Goal: Find specific page/section: Find specific page/section

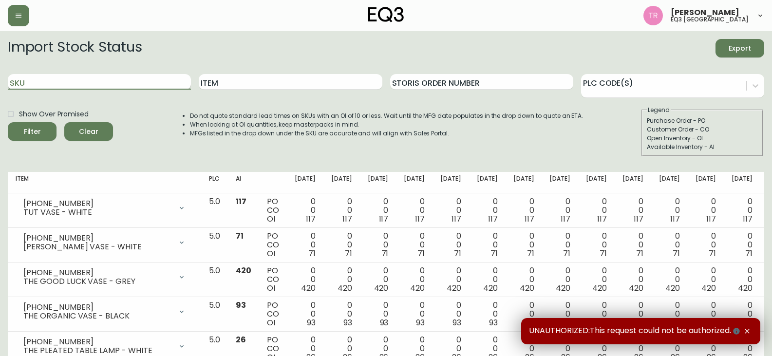
click at [63, 84] on input "SKU" at bounding box center [99, 82] width 183 height 16
